Goal: Use online tool/utility: Utilize a website feature to perform a specific function

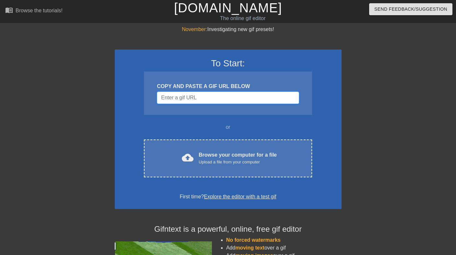
click at [179, 96] on input "Username" at bounding box center [228, 98] width 142 height 12
paste input "[URL][DOMAIN_NAME]"
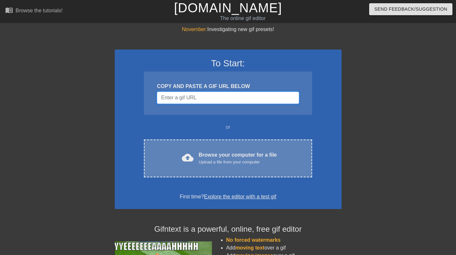
type input "[URL][DOMAIN_NAME]"
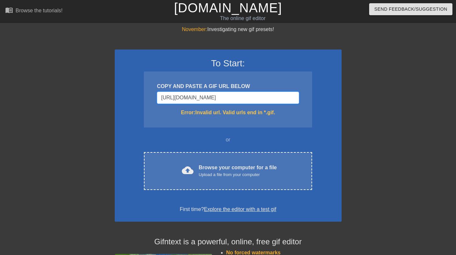
scroll to position [0, 259]
click at [217, 98] on input "[URL][DOMAIN_NAME]" at bounding box center [228, 98] width 142 height 12
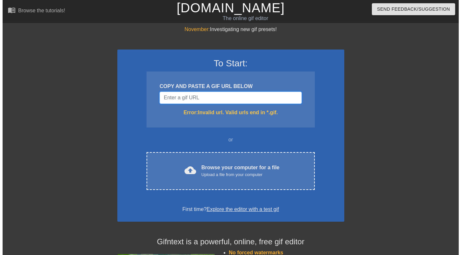
scroll to position [0, 0]
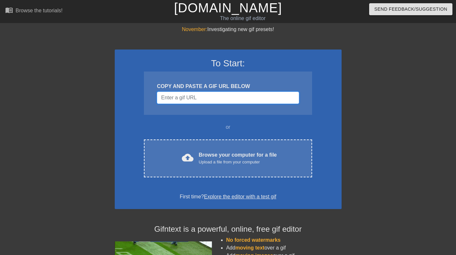
click at [177, 97] on input "Username" at bounding box center [228, 98] width 142 height 12
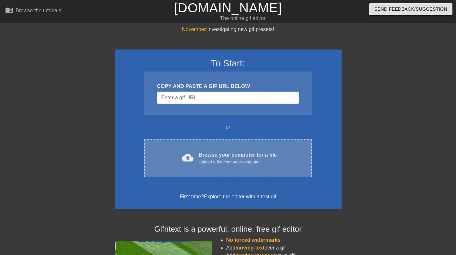
click at [210, 158] on div "Browse your computer for a file Upload a file from your computer" at bounding box center [238, 158] width 78 height 14
click at [227, 152] on div "Browse your computer for a file Upload a file from your computer" at bounding box center [238, 158] width 78 height 14
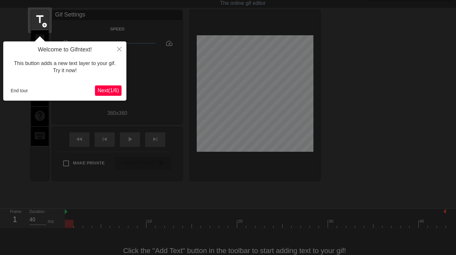
scroll to position [16, 0]
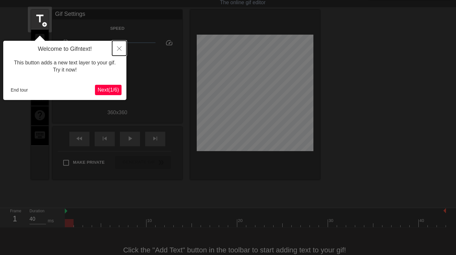
click at [118, 50] on icon "Close" at bounding box center [119, 48] width 5 height 5
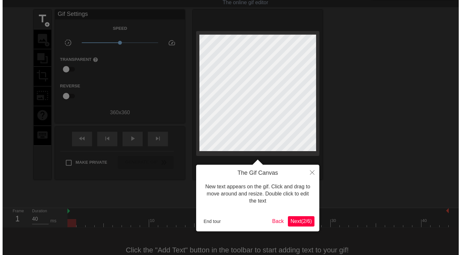
scroll to position [0, 0]
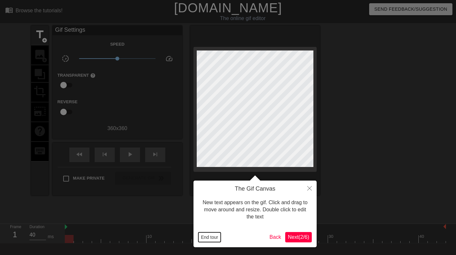
click at [208, 237] on button "End tour" at bounding box center [209, 238] width 22 height 10
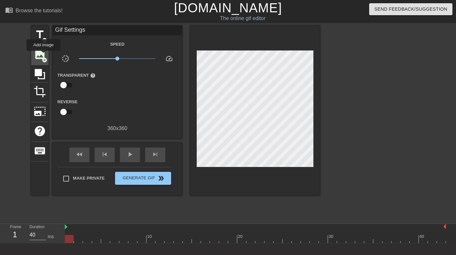
click at [43, 55] on span "image" at bounding box center [40, 54] width 12 height 12
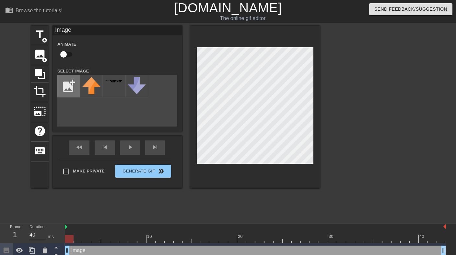
click at [67, 87] on input "file" at bounding box center [69, 86] width 22 height 22
type input "C:\fakepath\Evy the Ogreeee.png"
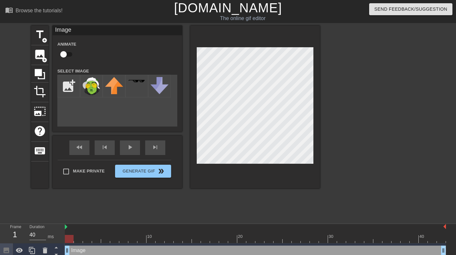
click at [78, 113] on div "title add_circle image add_circle crop photo_size_select_large help keyboard Im…" at bounding box center [175, 107] width 289 height 163
click at [94, 86] on img at bounding box center [91, 86] width 18 height 18
click at [90, 87] on img at bounding box center [91, 86] width 18 height 18
click at [71, 55] on input "checkbox" at bounding box center [63, 54] width 37 height 12
checkbox input "true"
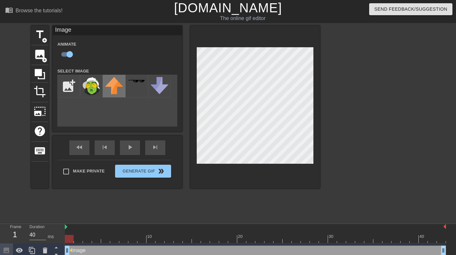
click at [117, 88] on img at bounding box center [114, 85] width 18 height 17
click at [102, 87] on div at bounding box center [91, 86] width 23 height 23
click at [148, 91] on div at bounding box center [159, 86] width 23 height 23
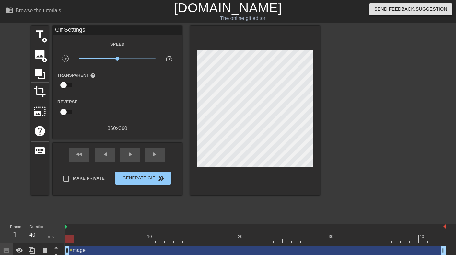
click at [239, 114] on div "title add_circle image add_circle crop photo_size_select_large help keyboard Gi…" at bounding box center [175, 111] width 289 height 170
click at [108, 160] on div "skip_previous" at bounding box center [105, 155] width 20 height 15
click at [108, 159] on div "skip_previous" at bounding box center [105, 155] width 20 height 15
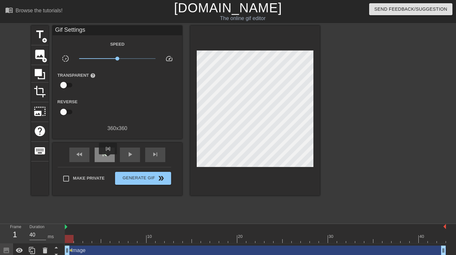
click at [108, 159] on div "skip_previous" at bounding box center [105, 155] width 20 height 15
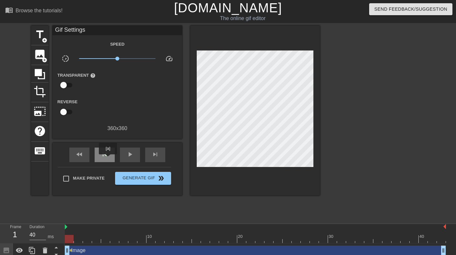
click at [108, 159] on div "skip_previous" at bounding box center [105, 155] width 20 height 15
click at [42, 58] on span "add_circle" at bounding box center [45, 60] width 6 height 6
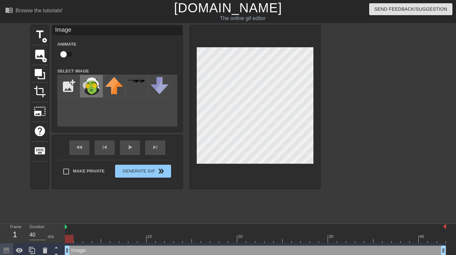
click at [91, 83] on img at bounding box center [91, 86] width 18 height 18
click at [68, 52] on input "checkbox" at bounding box center [63, 54] width 37 height 12
checkbox input "true"
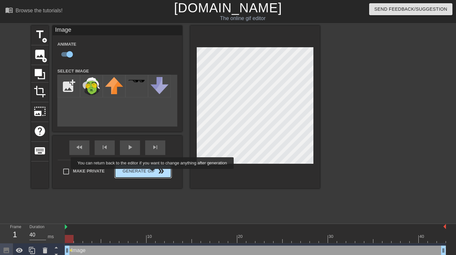
click at [153, 174] on span "Generate Gif double_arrow" at bounding box center [143, 172] width 51 height 8
